Goal: Check status

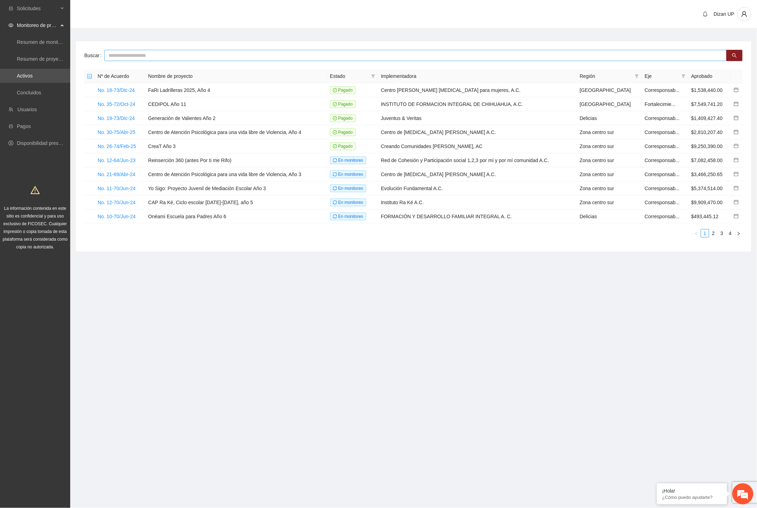
click at [153, 57] on input "text" at bounding box center [415, 55] width 623 height 11
click at [104, 202] on link "No. 12-70/Jun-24" at bounding box center [117, 203] width 38 height 6
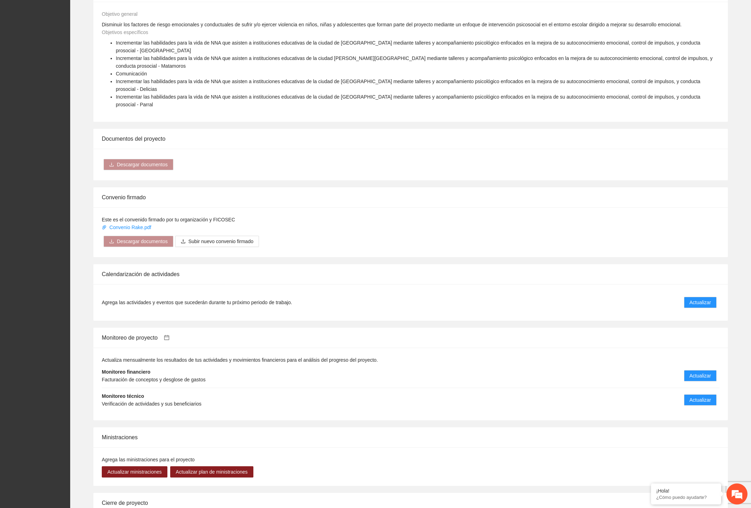
scroll to position [468, 0]
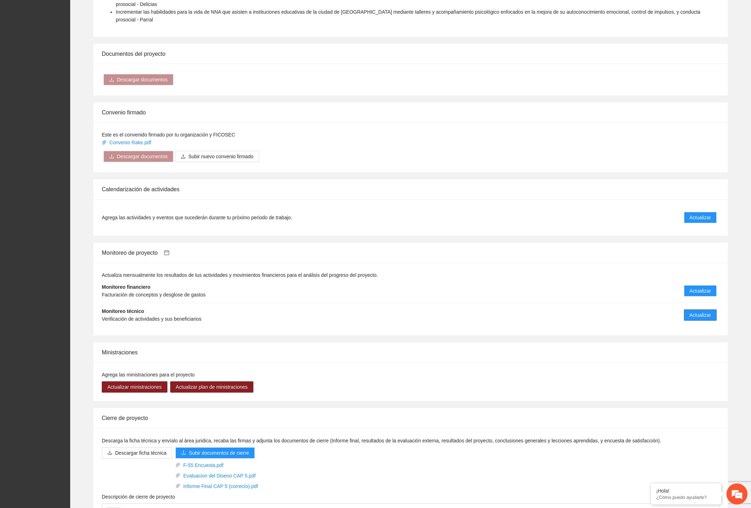
click at [417, 283] on span "Actualizar" at bounding box center [700, 315] width 21 height 8
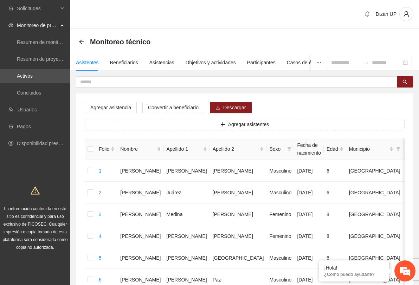
click at [259, 33] on div "Monitoreo técnico" at bounding box center [244, 41] width 348 height 25
click at [223, 28] on div "Dizan UP" at bounding box center [244, 14] width 348 height 29
click at [290, 31] on div "Monitoreo técnico" at bounding box center [244, 41] width 348 height 25
click at [196, 62] on div "Objetivos y actividades" at bounding box center [210, 63] width 50 height 8
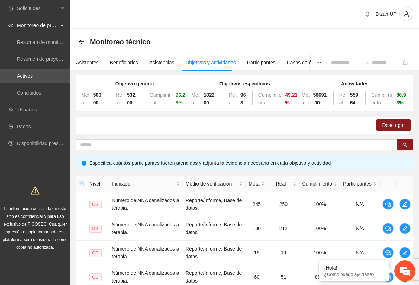
drag, startPoint x: 217, startPoint y: 130, endPoint x: 222, endPoint y: 125, distance: 7.0
click at [218, 130] on div "Descargar" at bounding box center [244, 125] width 337 height 17
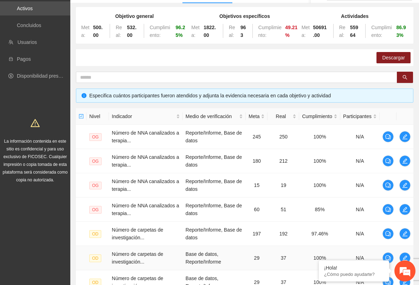
scroll to position [216, 0]
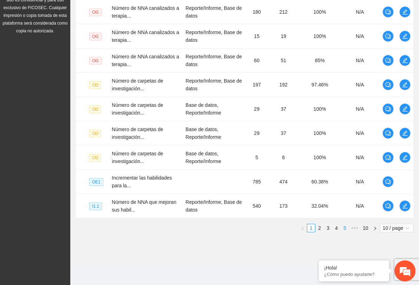
click at [346, 227] on link "5" at bounding box center [345, 228] width 8 height 8
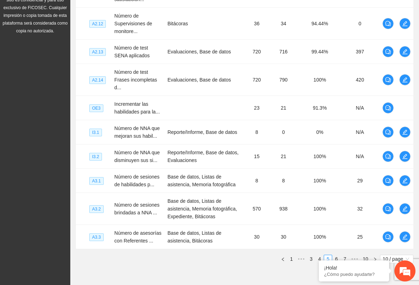
click at [344, 252] on div "Nivel Indicador Medio de verificación Meta Real Cumplimiento Participantes A2.1…" at bounding box center [244, 111] width 337 height 304
